Goal: Task Accomplishment & Management: Complete application form

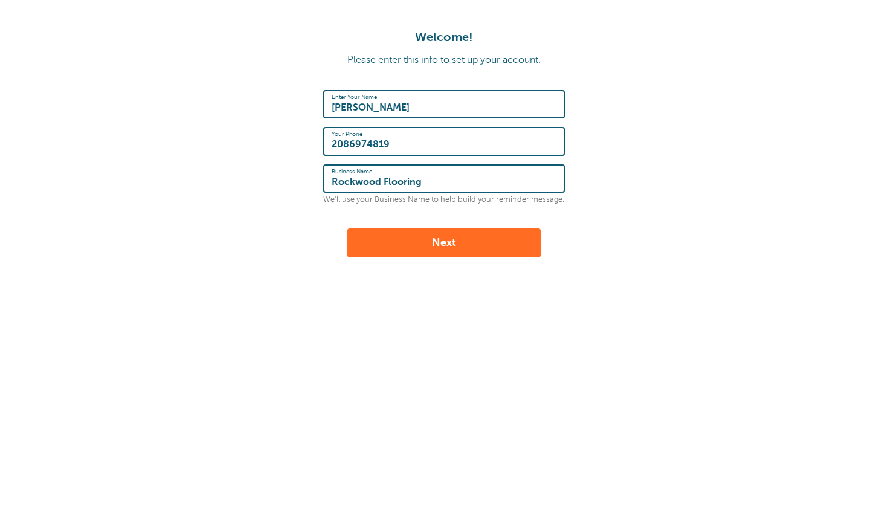
type input "Rockwood Flooring"
click at [411, 248] on button "Next" at bounding box center [443, 242] width 193 height 29
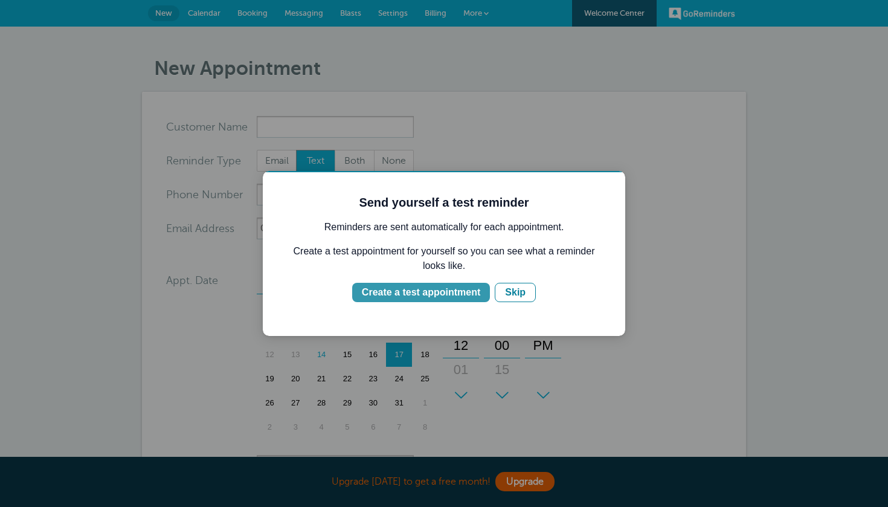
click at [456, 291] on div "Create a test appointment" at bounding box center [421, 292] width 118 height 14
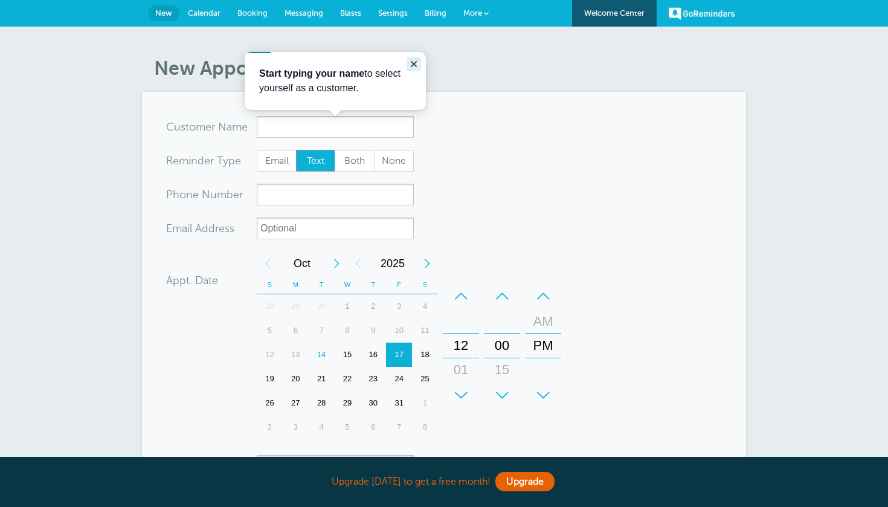
click at [413, 61] on icon "Close guide" at bounding box center [414, 64] width 10 height 10
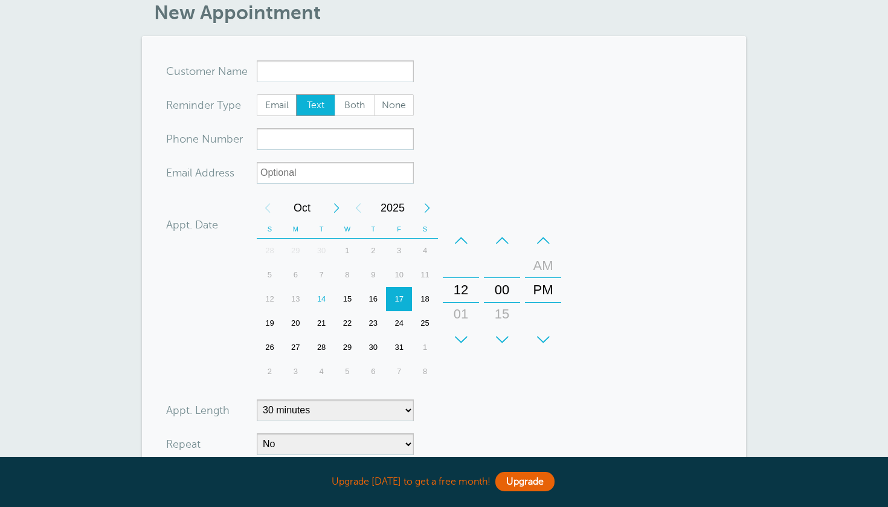
scroll to position [43, 0]
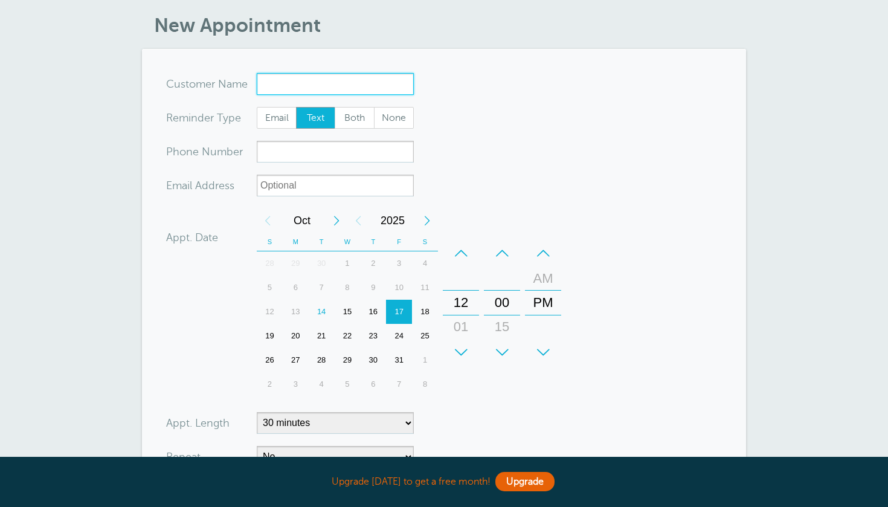
click at [310, 79] on input "x-no-autofill" at bounding box center [335, 84] width 157 height 22
type input "[PERSON_NAME]"
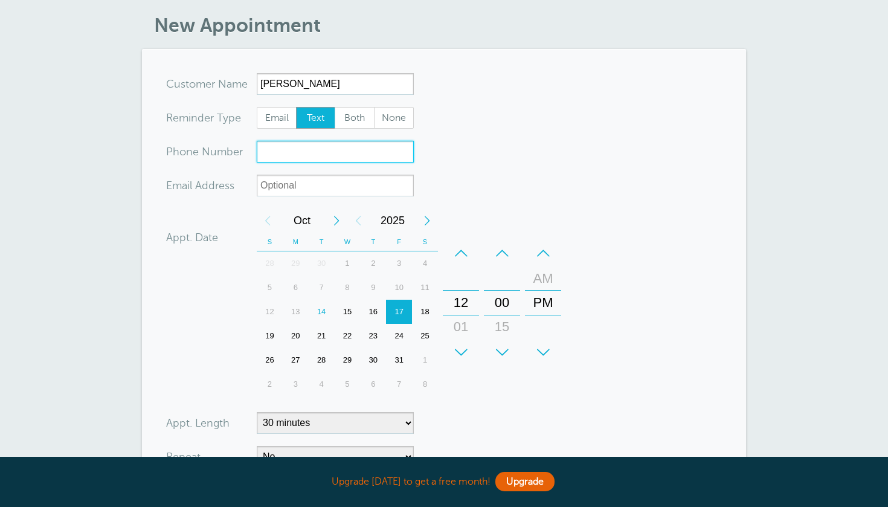
click at [309, 150] on input "xxx-no-autofill" at bounding box center [335, 152] width 157 height 22
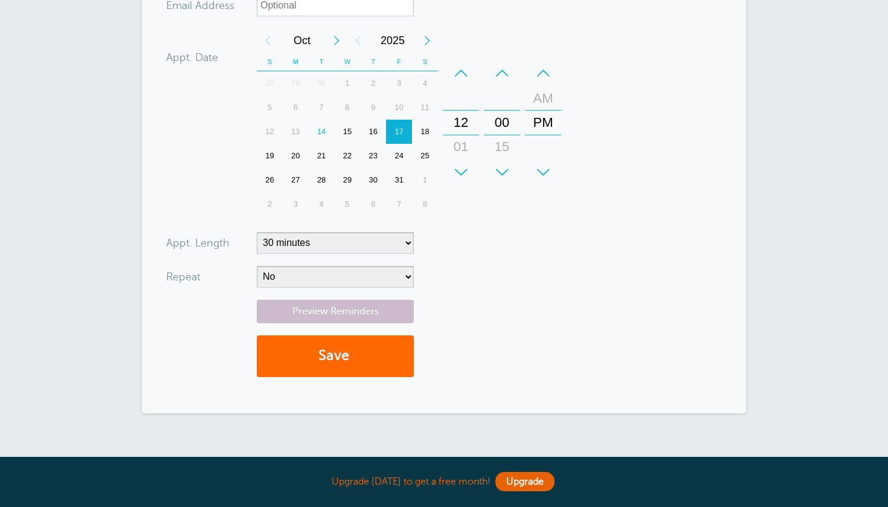
scroll to position [245, 0]
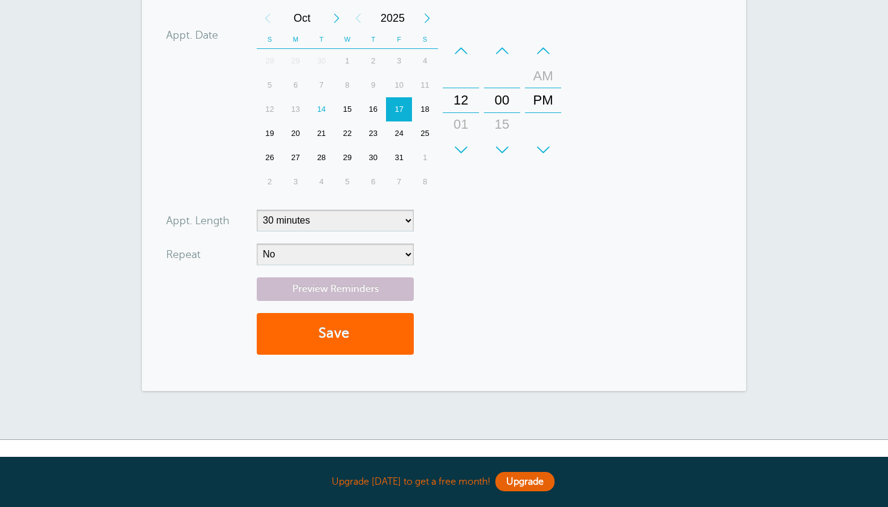
type input "2087391377"
select select "20"
click at [378, 327] on button "Save" at bounding box center [335, 334] width 157 height 42
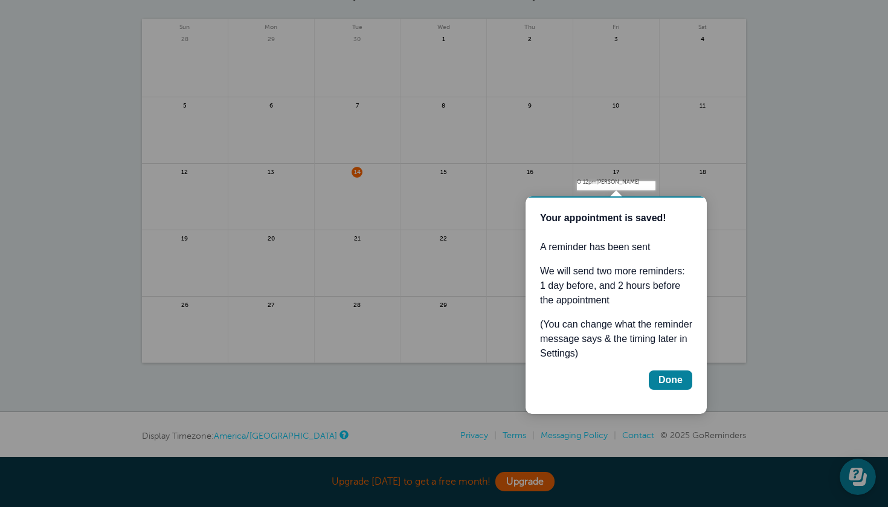
scroll to position [130, 0]
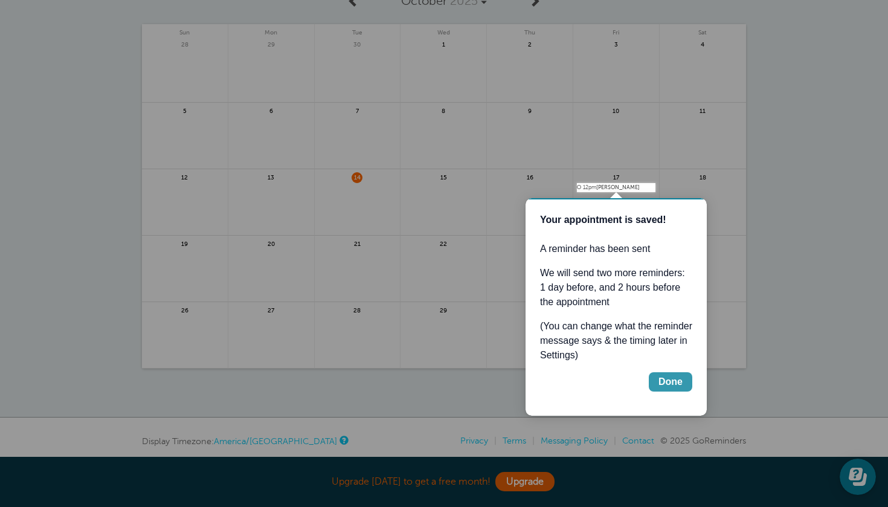
click at [670, 384] on div "Done" at bounding box center [671, 382] width 24 height 14
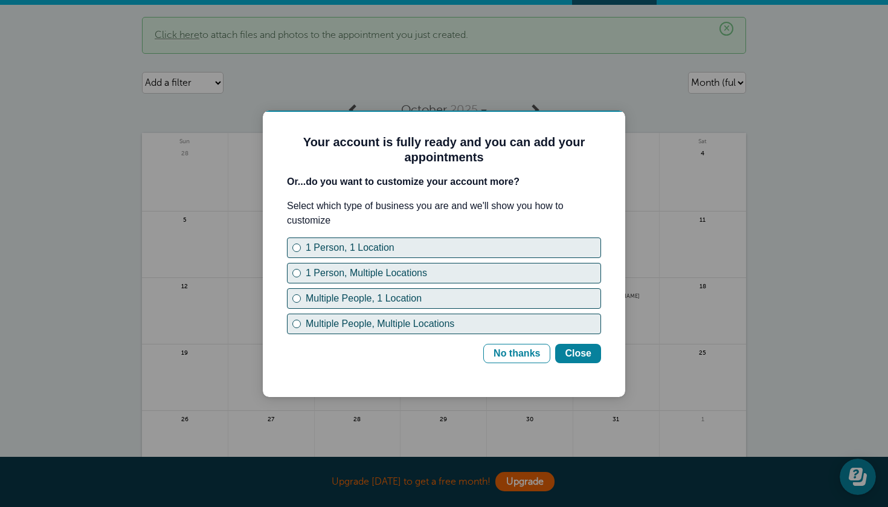
scroll to position [0, 0]
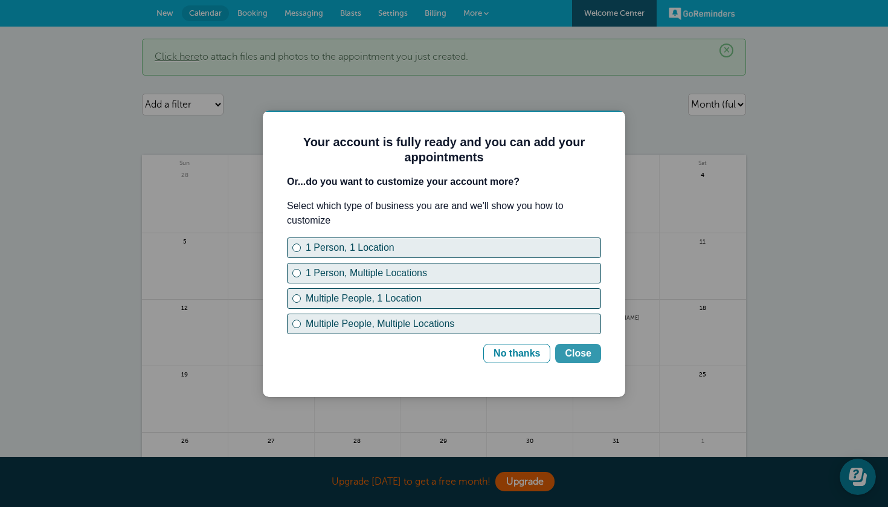
click at [590, 353] on div "Close" at bounding box center [578, 353] width 27 height 14
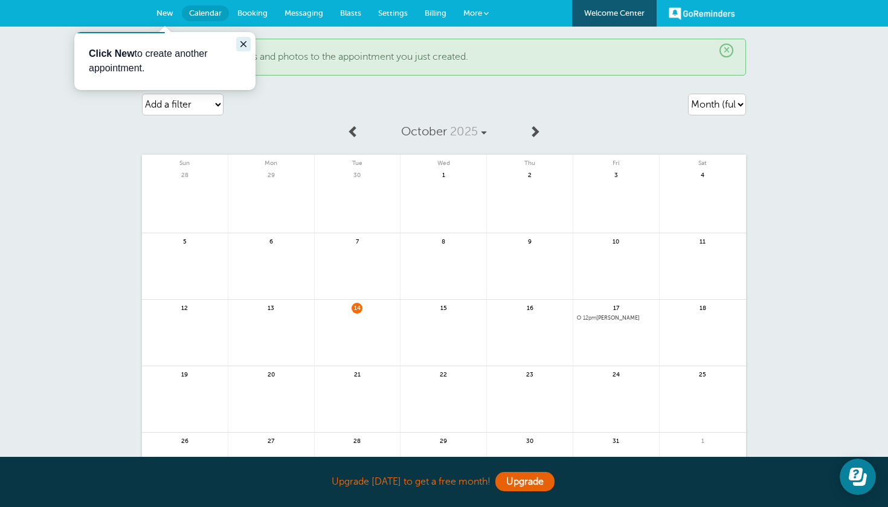
click at [243, 42] on icon "Close guide" at bounding box center [244, 44] width 10 height 10
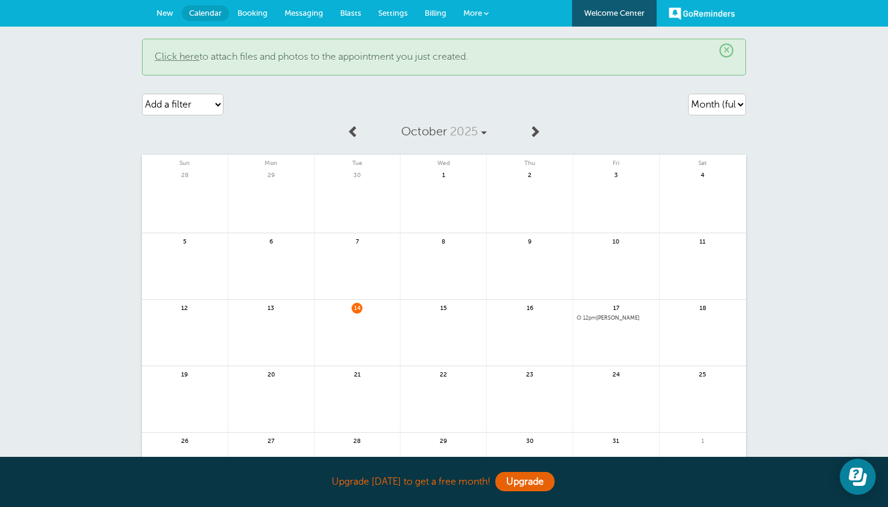
click at [484, 11] on span at bounding box center [486, 13] width 5 height 5
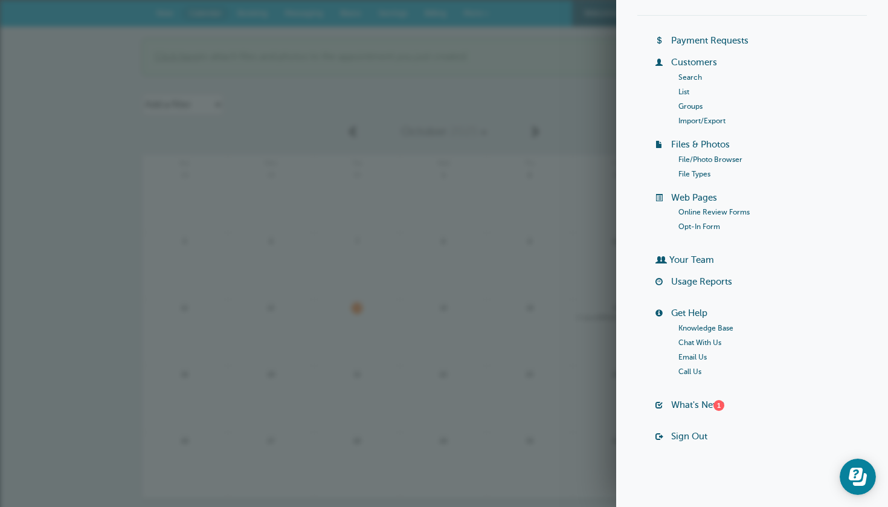
scroll to position [55, 0]
click at [581, 76] on header "× Click here to attach files and photos to the appointment you just created. Ag…" at bounding box center [444, 80] width 604 height 83
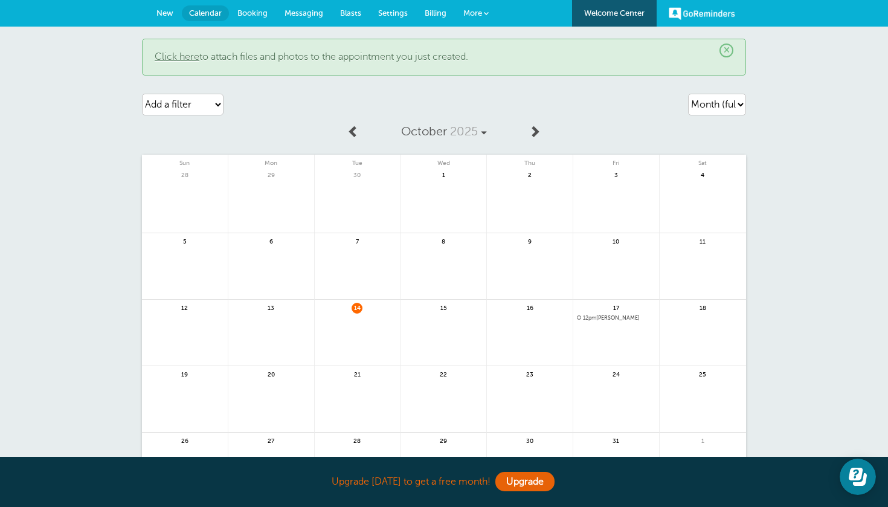
scroll to position [0, 0]
click at [431, 10] on span "Billing" at bounding box center [436, 12] width 22 height 9
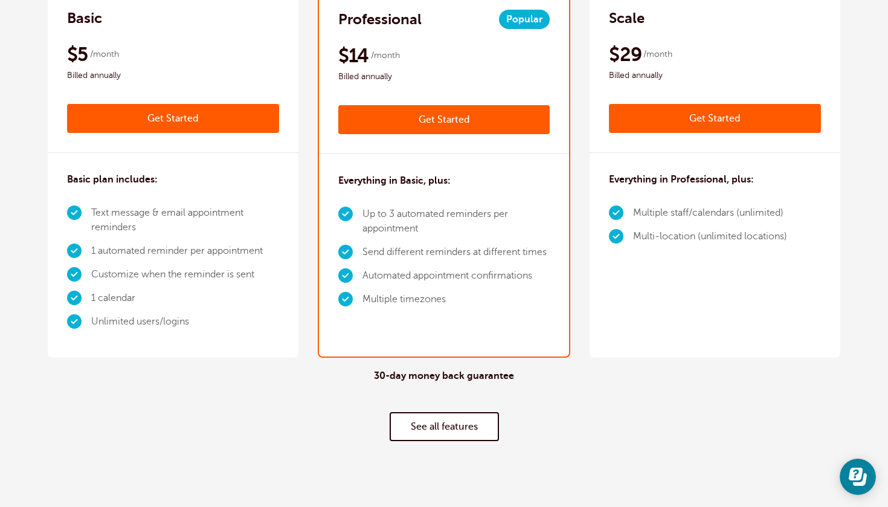
scroll to position [323, 0]
